Goal: Information Seeking & Learning: Learn about a topic

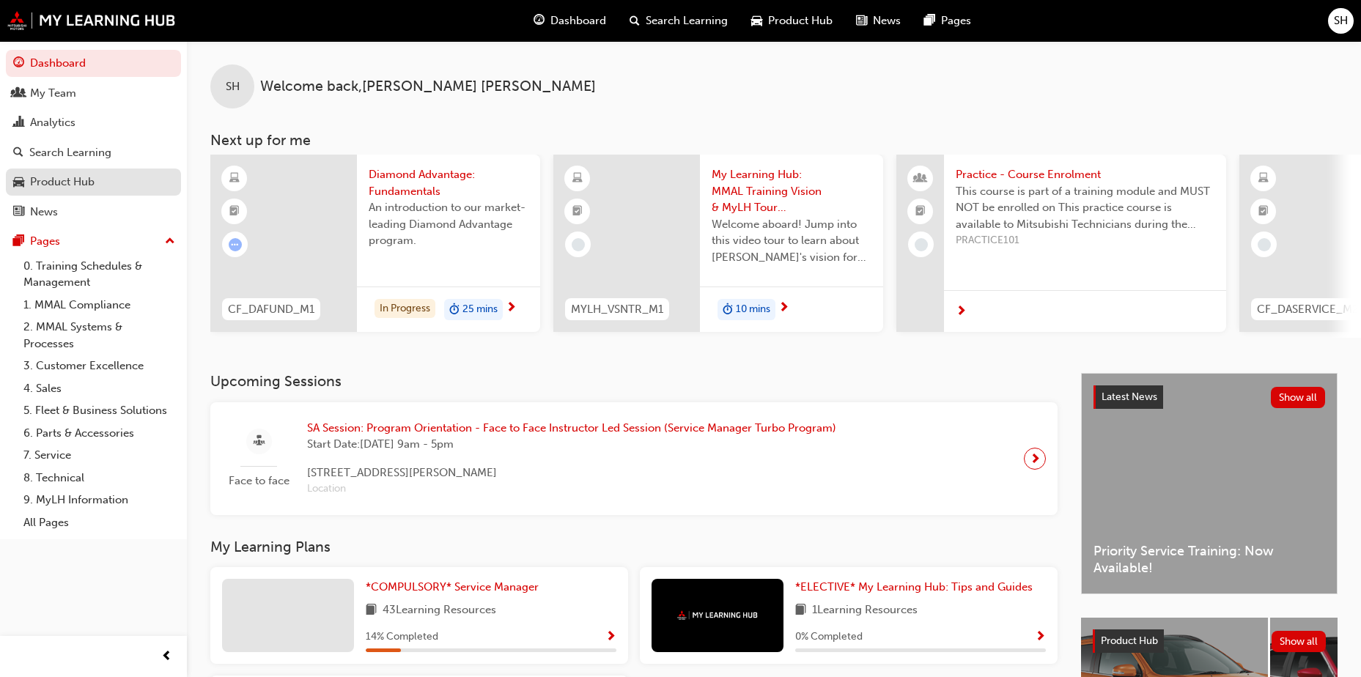
click at [89, 182] on div "Product Hub" at bounding box center [62, 182] width 64 height 17
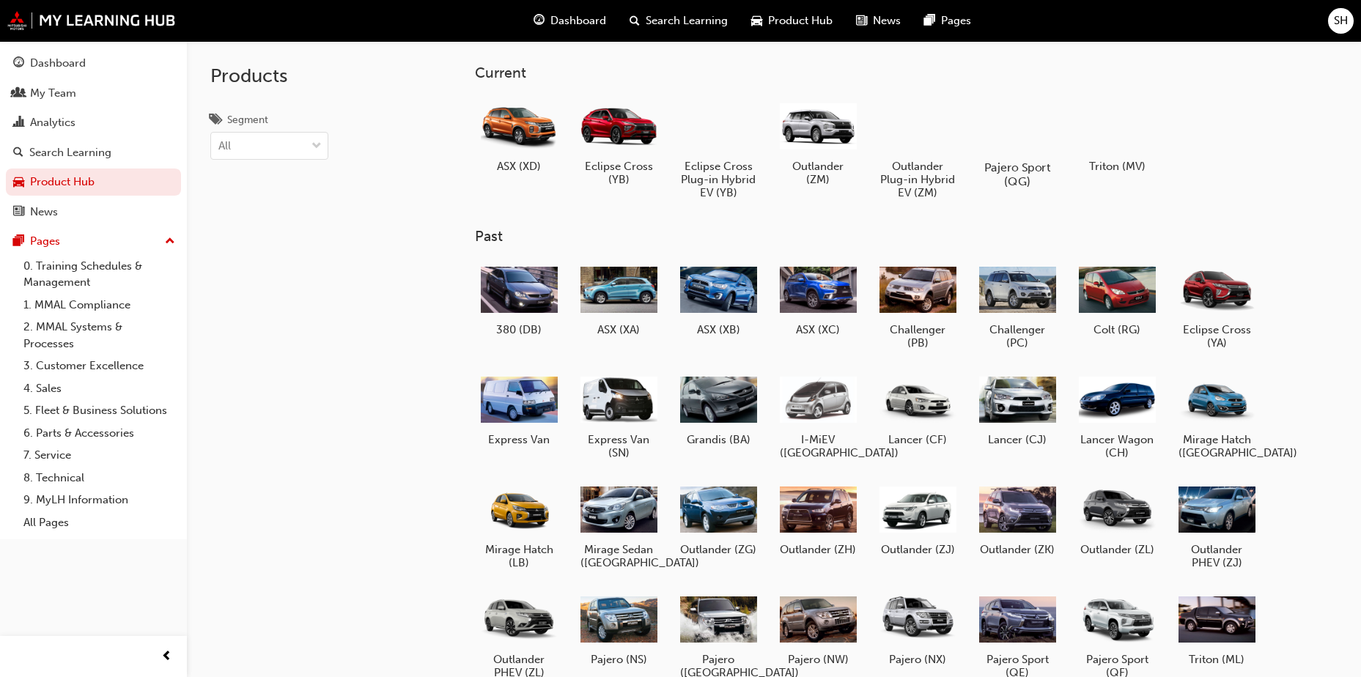
click at [1044, 138] on div at bounding box center [1017, 125] width 81 height 58
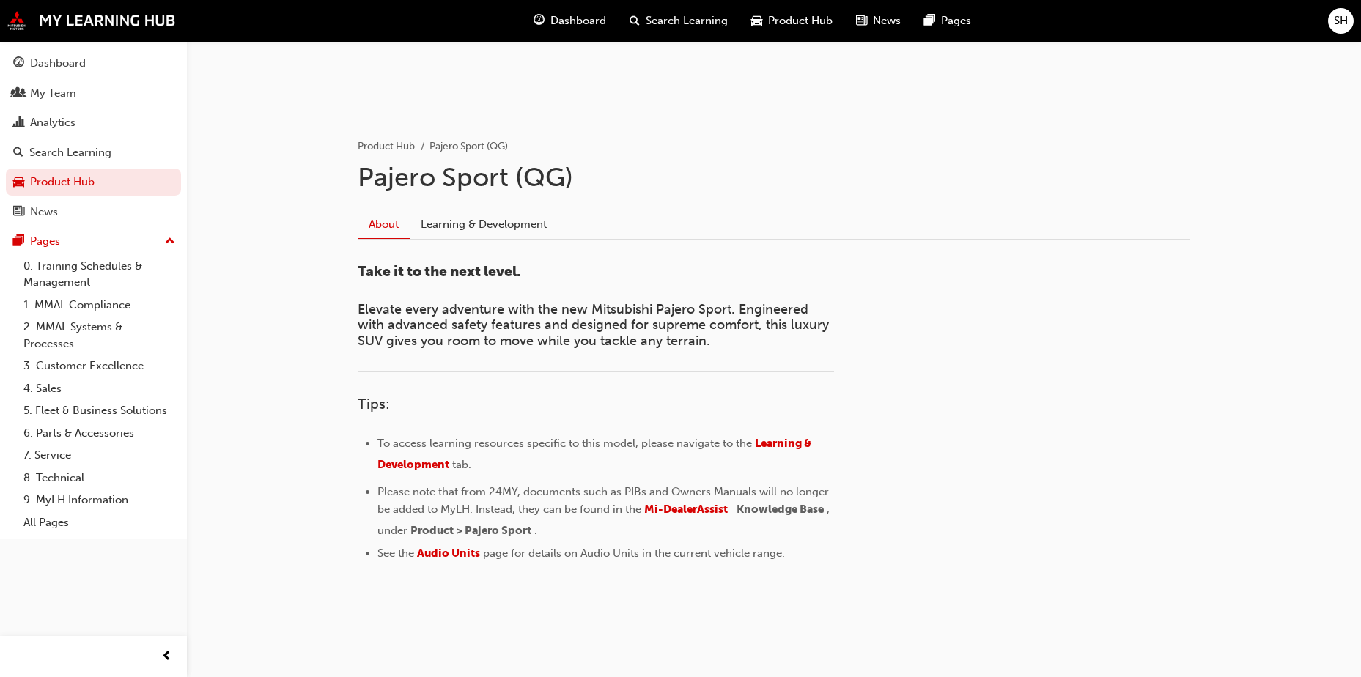
scroll to position [226, 0]
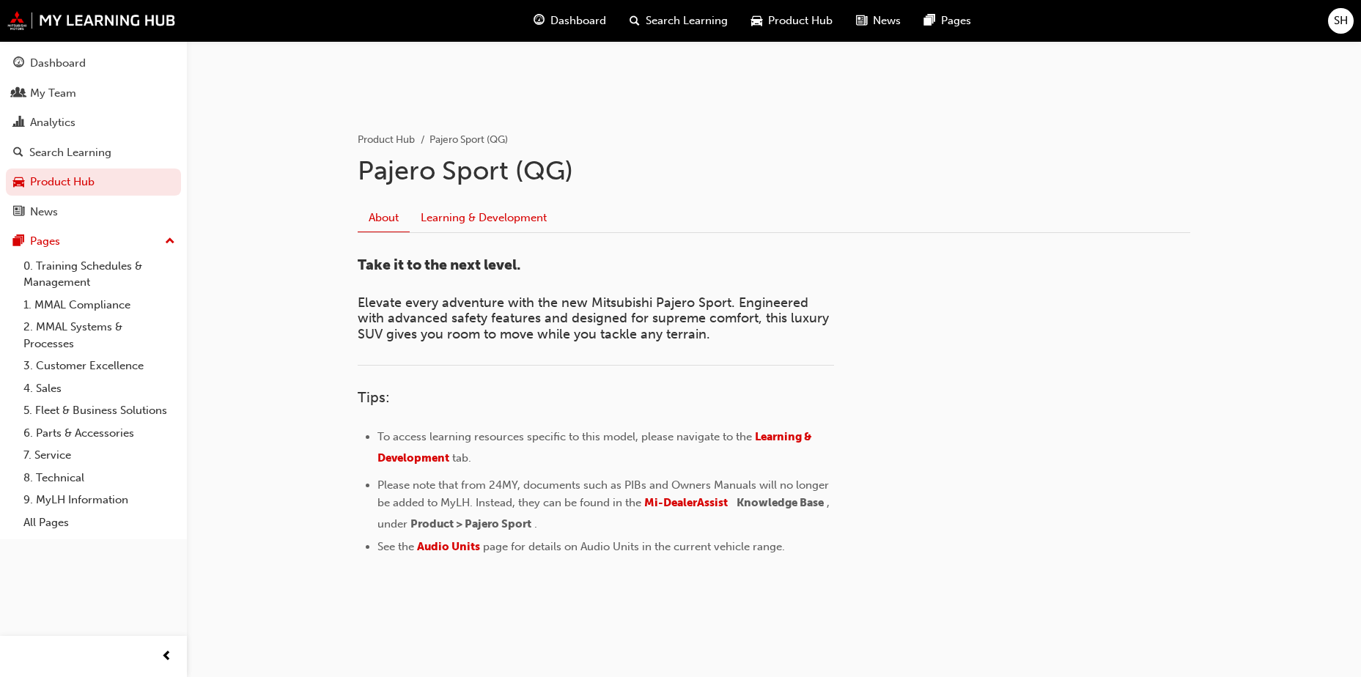
click at [460, 212] on link "Learning & Development" at bounding box center [484, 218] width 148 height 28
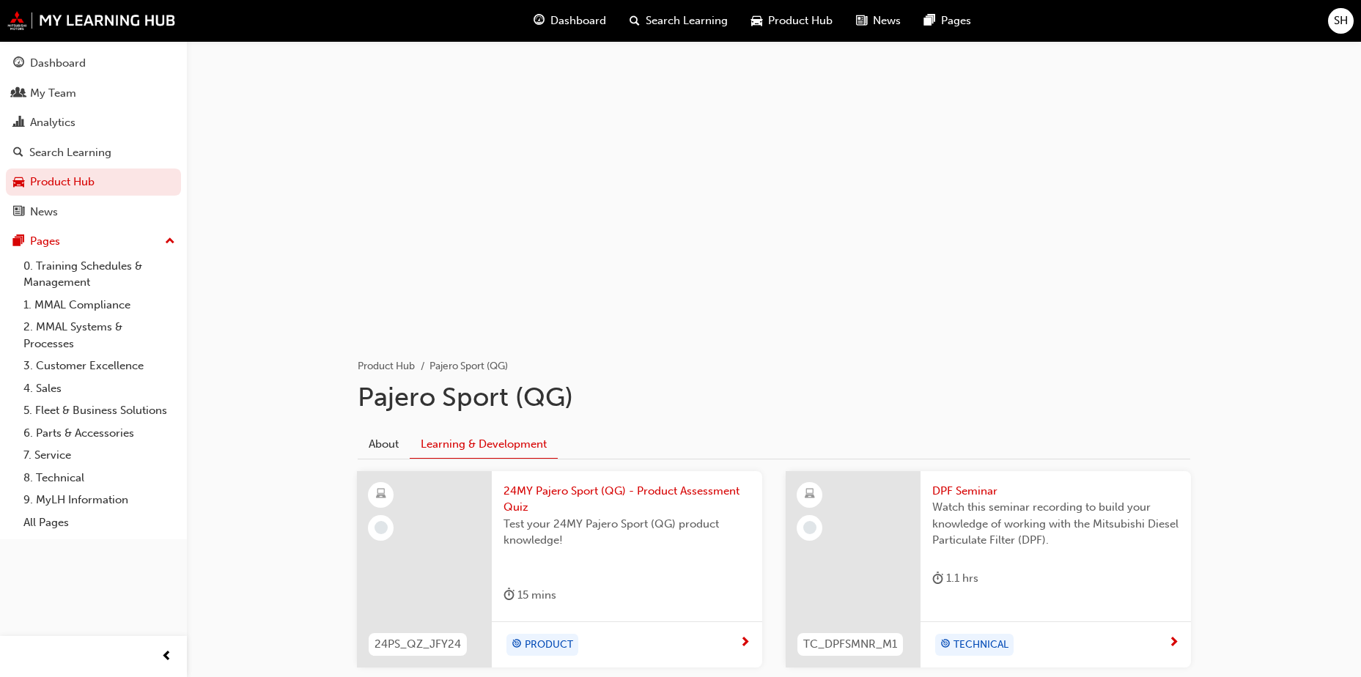
click at [799, 21] on span "Product Hub" at bounding box center [800, 20] width 64 height 17
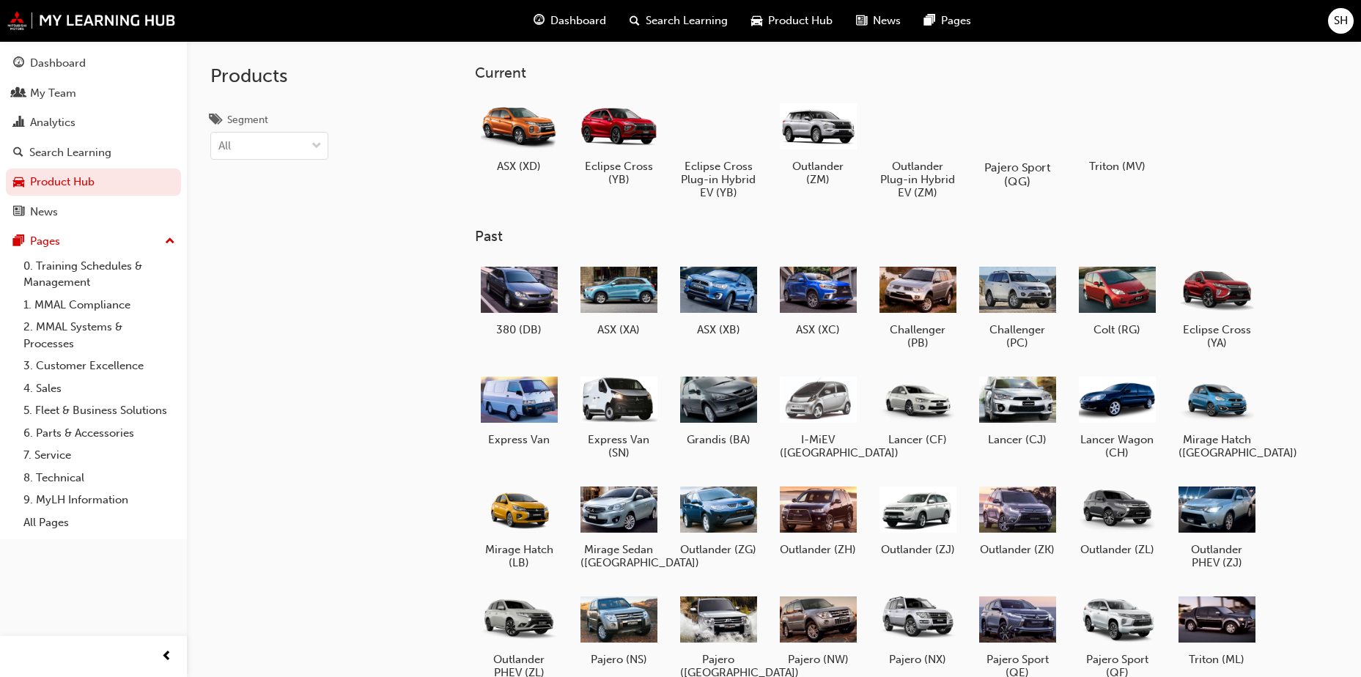
click at [1047, 134] on div at bounding box center [1017, 125] width 81 height 58
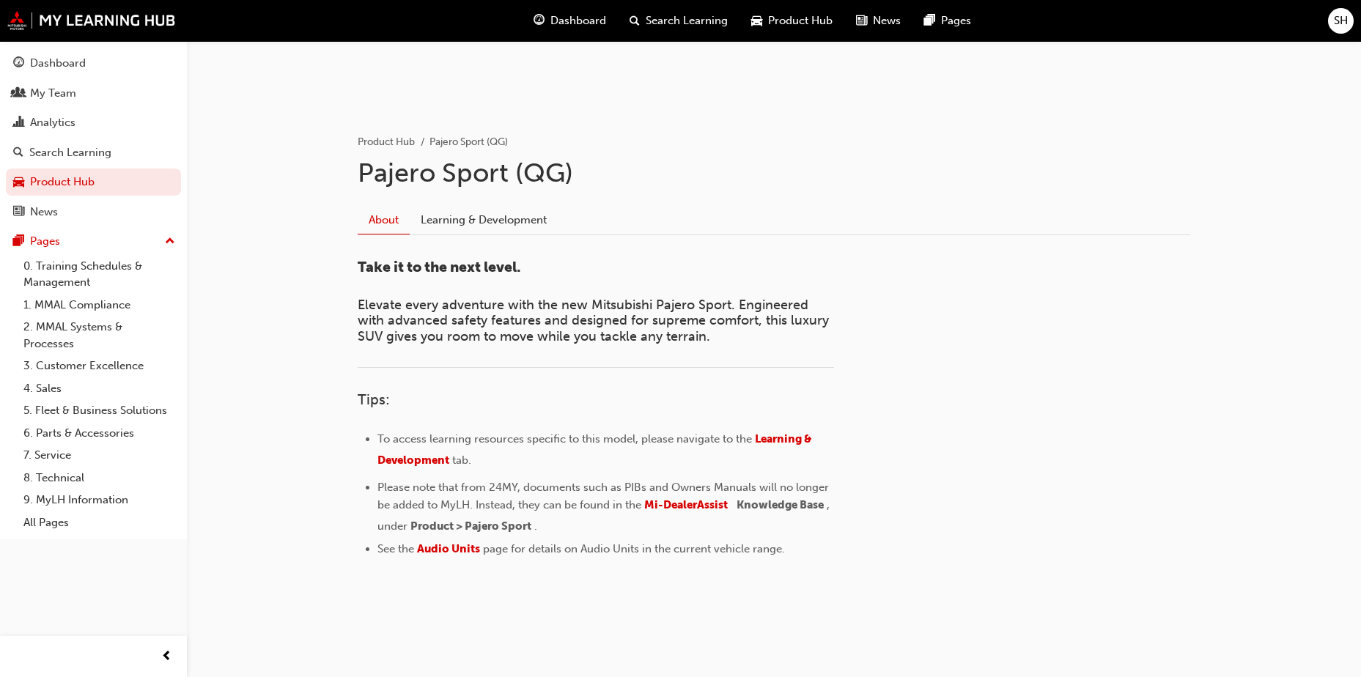
scroll to position [226, 0]
